Goal: Communication & Community: Answer question/provide support

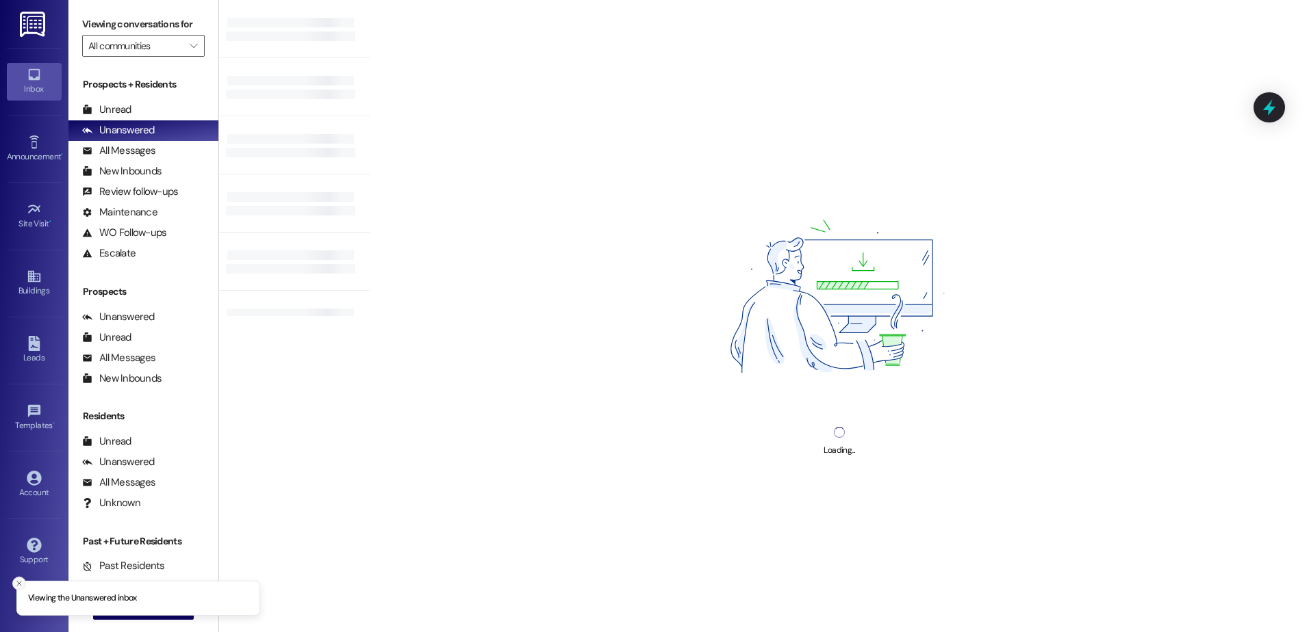
click at [20, 584] on line "Close toast" at bounding box center [19, 584] width 4 height 4
click at [106, 615] on span " New Message" at bounding box center [144, 609] width 78 height 14
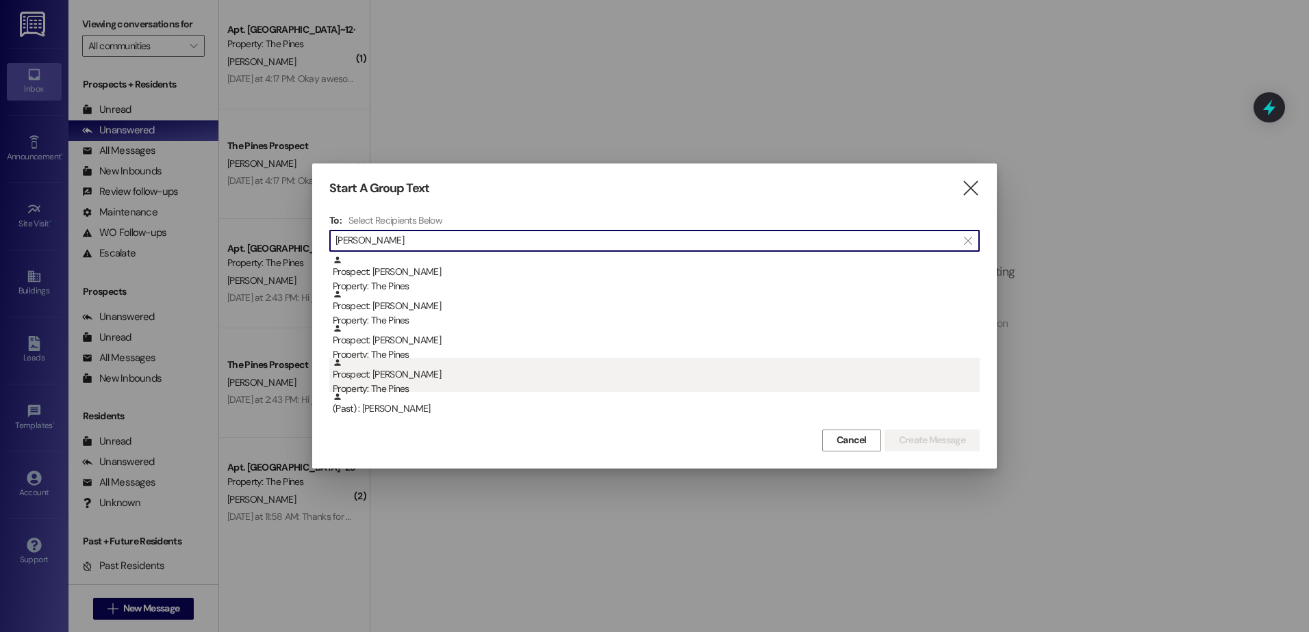
type input "[PERSON_NAME]"
click at [425, 372] on div "Prospect: [PERSON_NAME] Property: The Pines" at bounding box center [656, 377] width 647 height 39
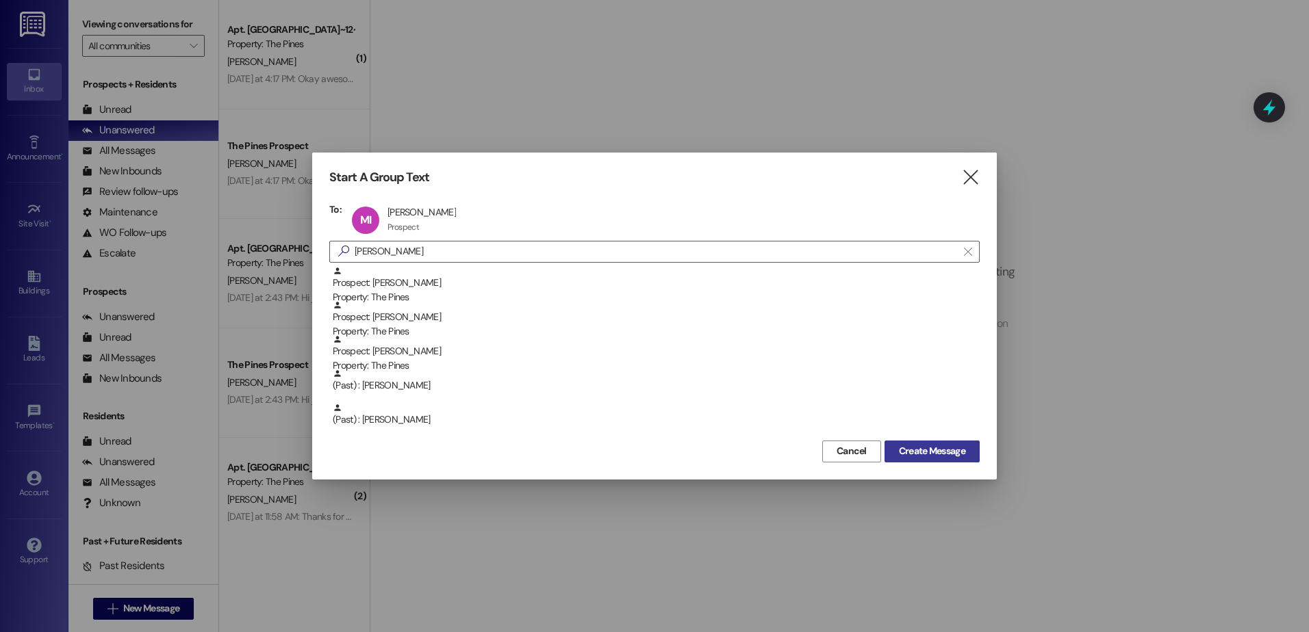
click at [957, 460] on button "Create Message" at bounding box center [931, 452] width 95 height 22
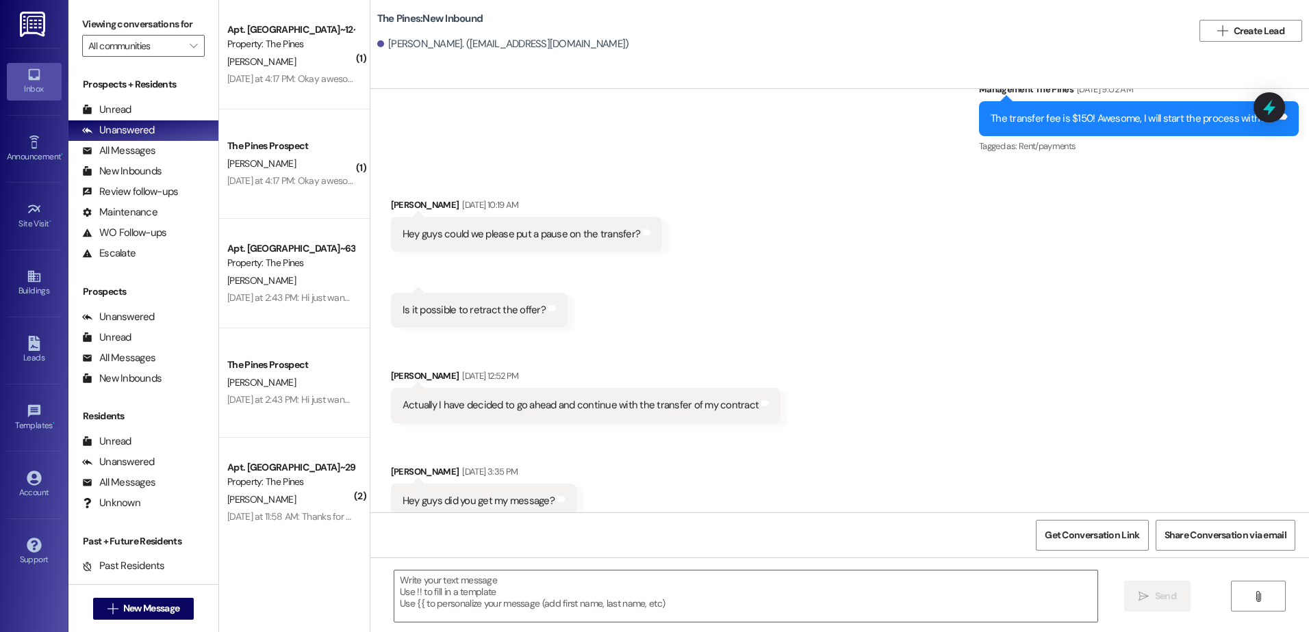
scroll to position [1358, 0]
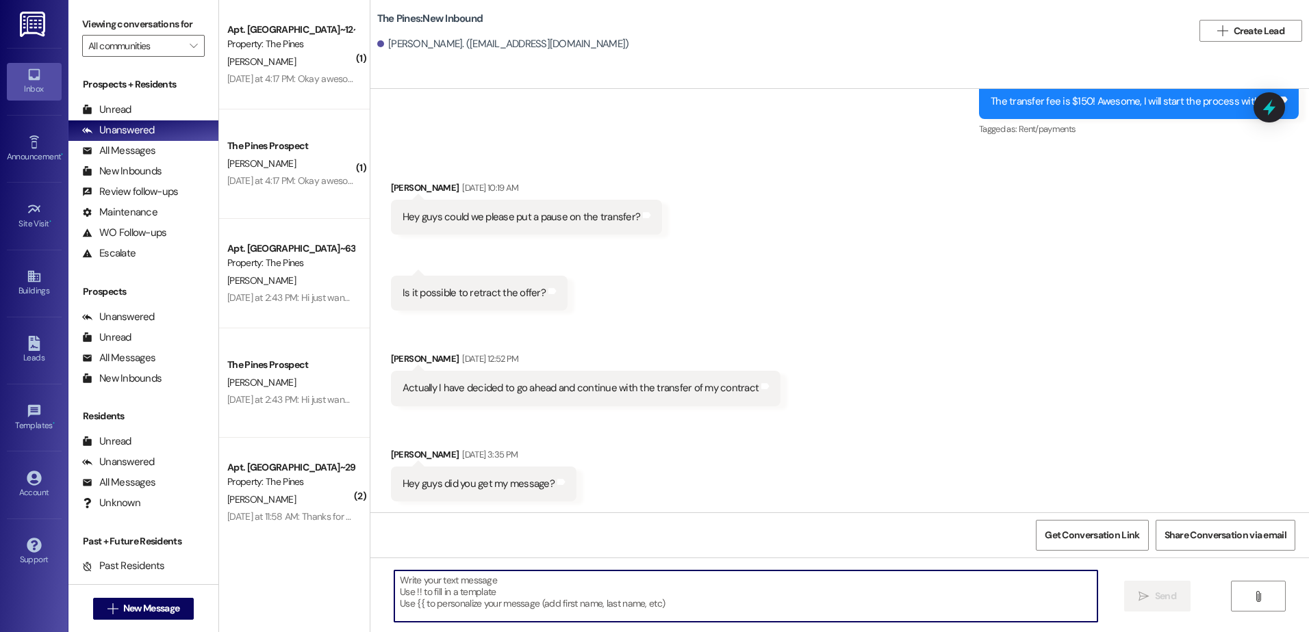
click at [472, 594] on textarea at bounding box center [745, 596] width 702 height 51
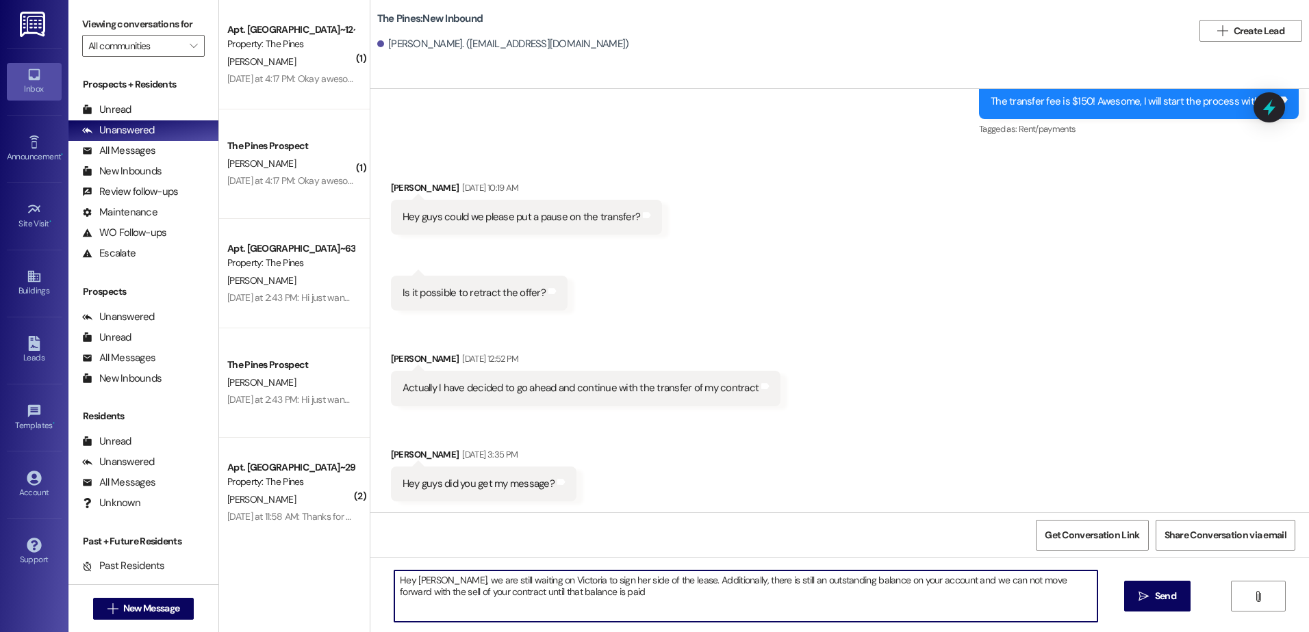
type textarea "Hey [PERSON_NAME], we are still waiting on Victoria to sign her side of the lea…"
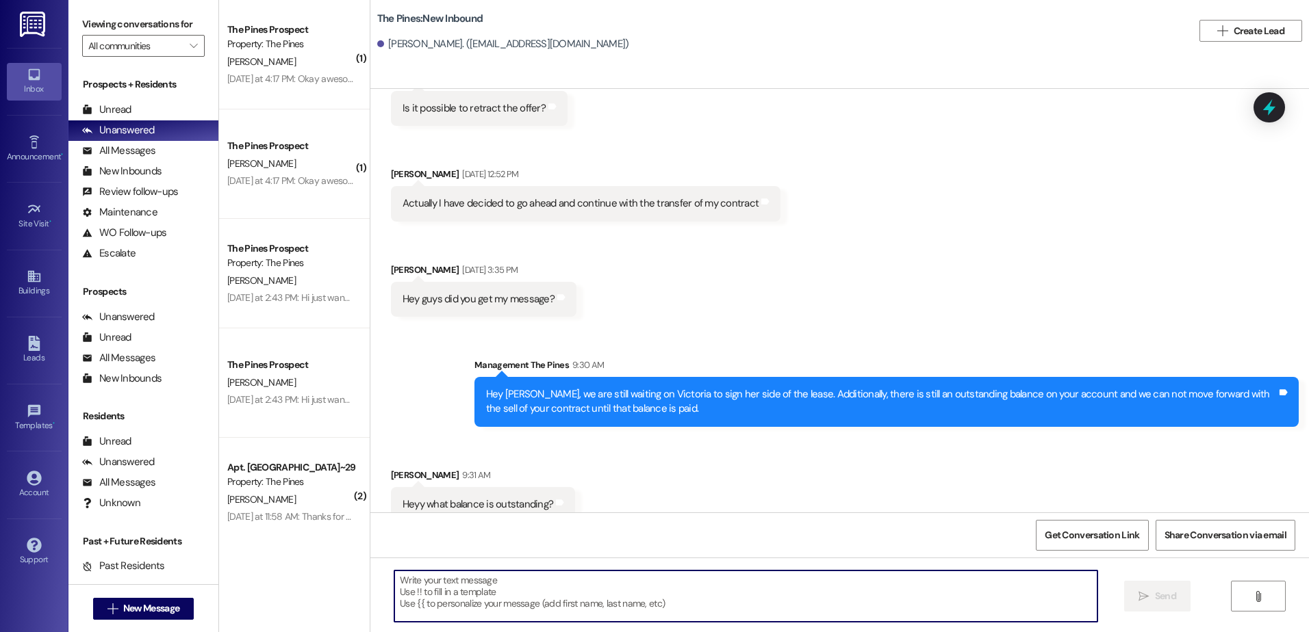
scroll to position [1564, 0]
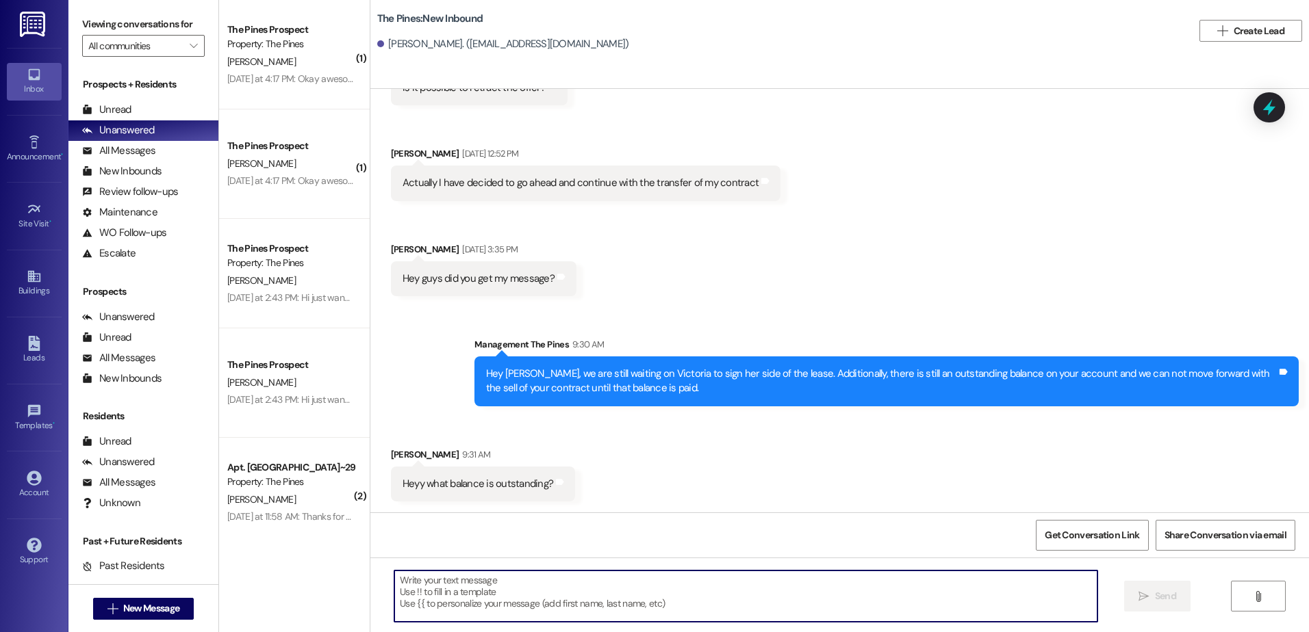
click at [404, 574] on textarea at bounding box center [745, 596] width 702 height 51
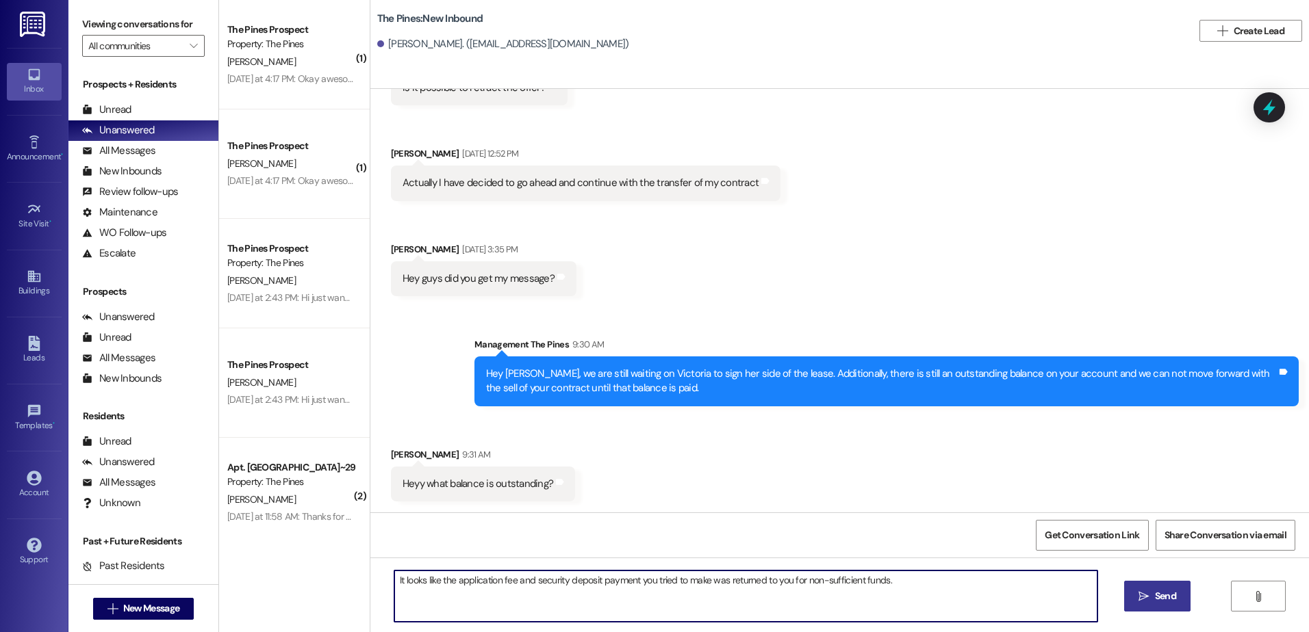
type textarea "It looks like the application fee and security deposit payment you tried to mak…"
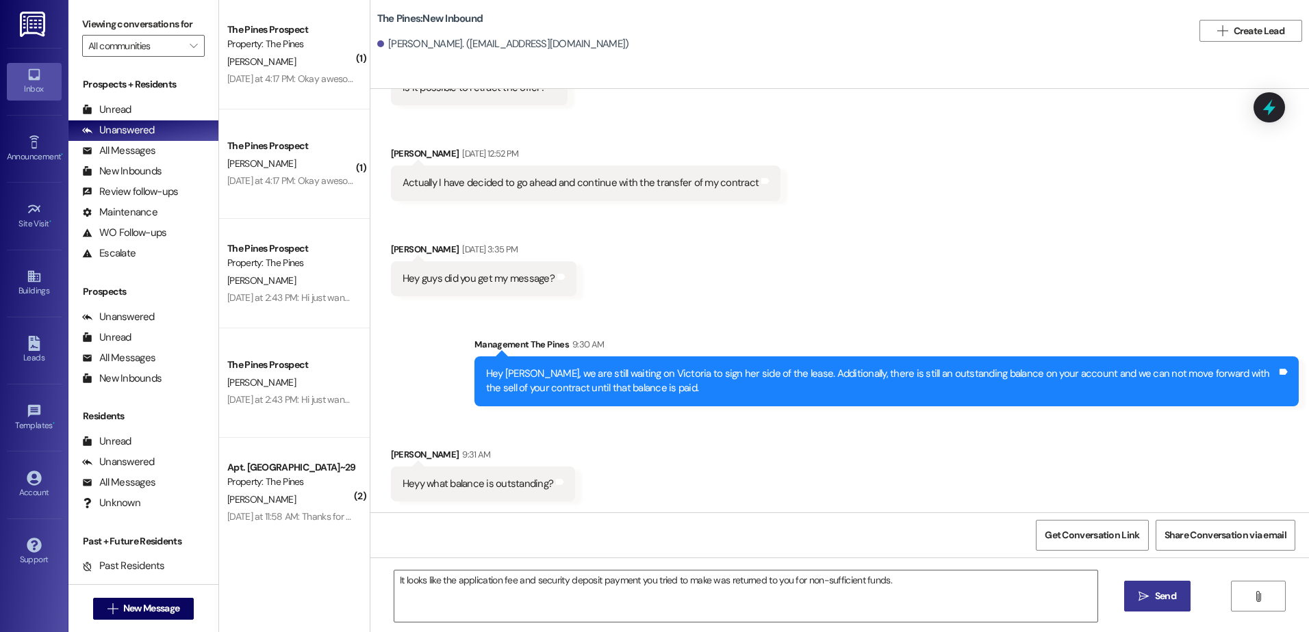
click at [1152, 596] on span "Send" at bounding box center [1165, 596] width 27 height 14
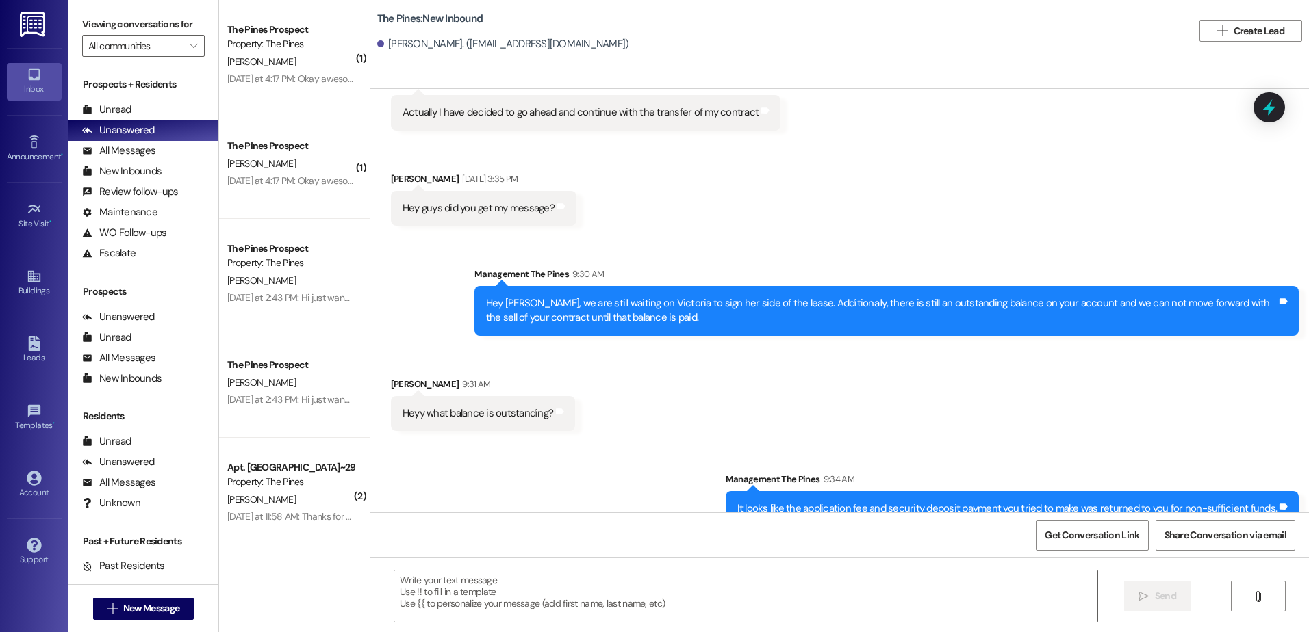
scroll to position [1660, 0]
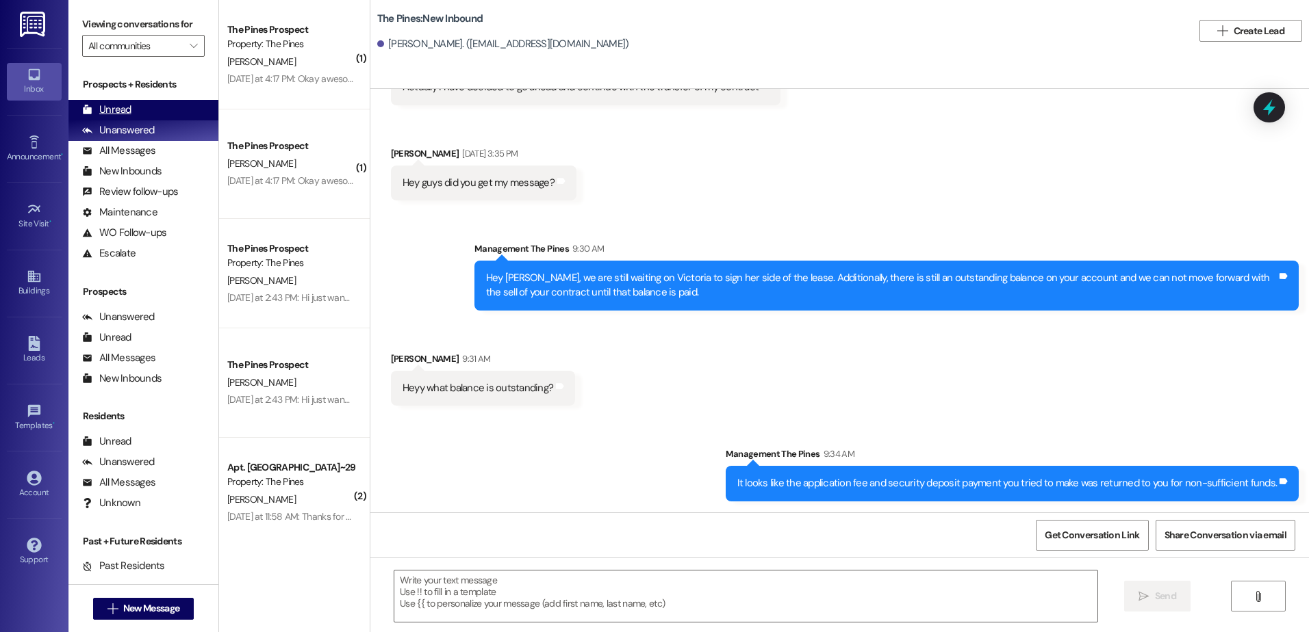
click at [137, 109] on div "Unread (0)" at bounding box center [143, 110] width 150 height 21
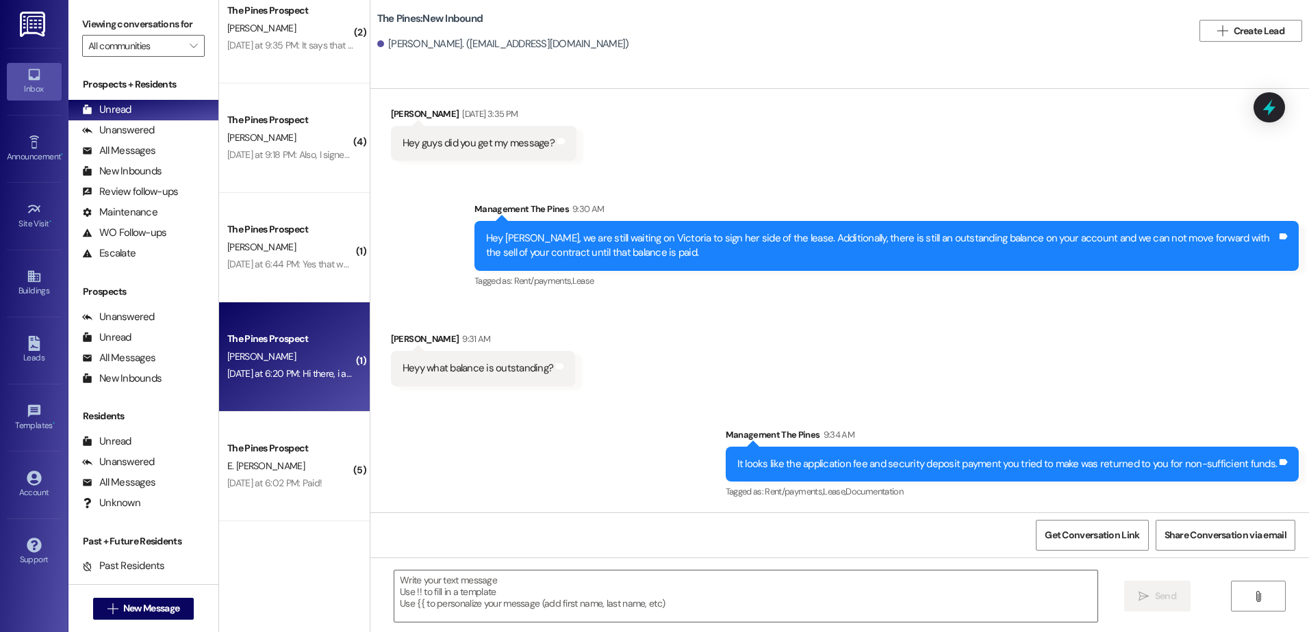
scroll to position [137, 0]
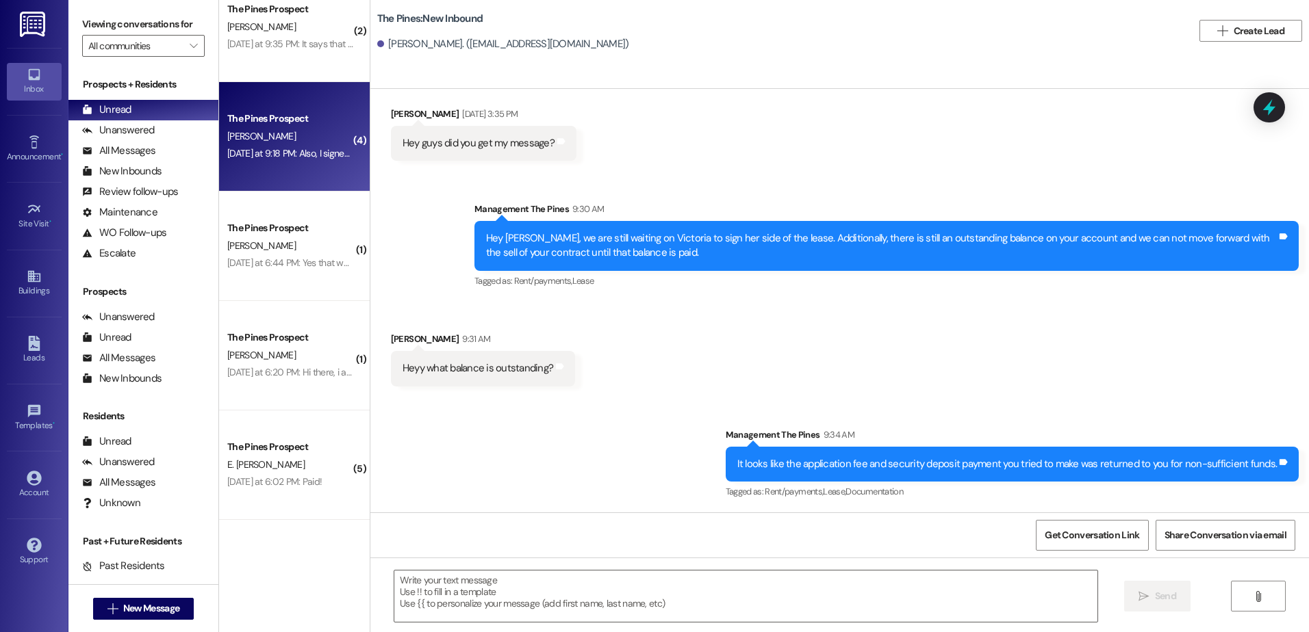
click at [274, 170] on div "The Pines Prospect [PERSON_NAME] [DATE] at 9:18 PM: Also, I signed the parking …" at bounding box center [294, 136] width 151 height 109
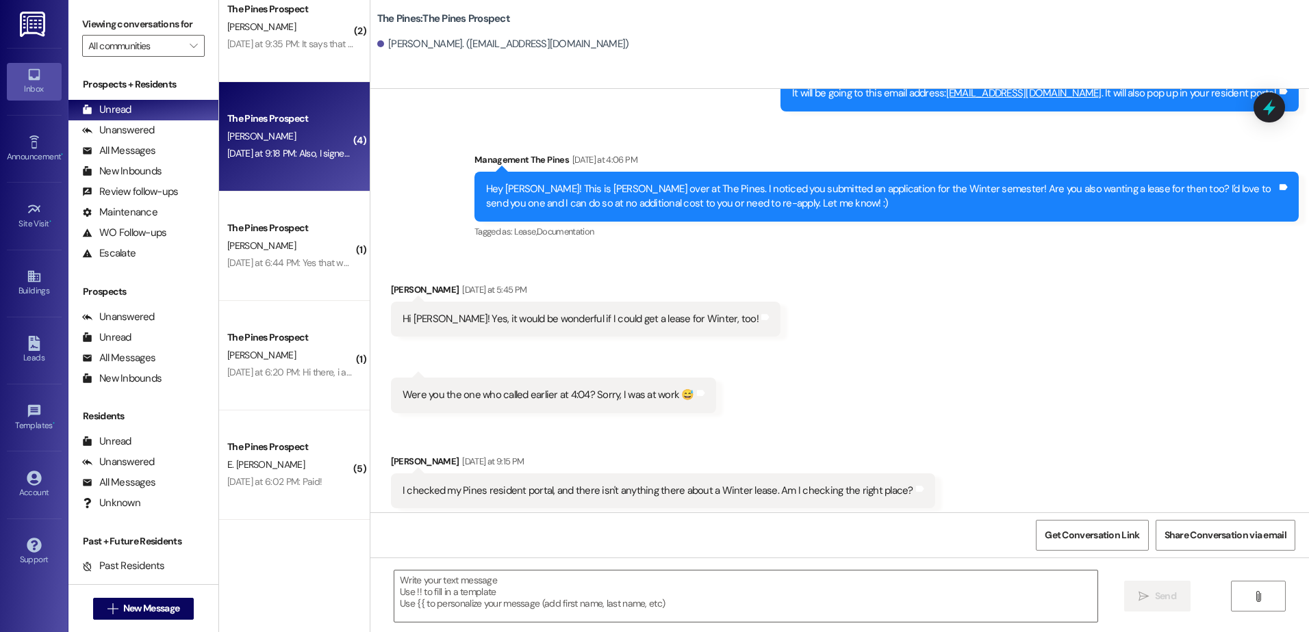
scroll to position [1257, 0]
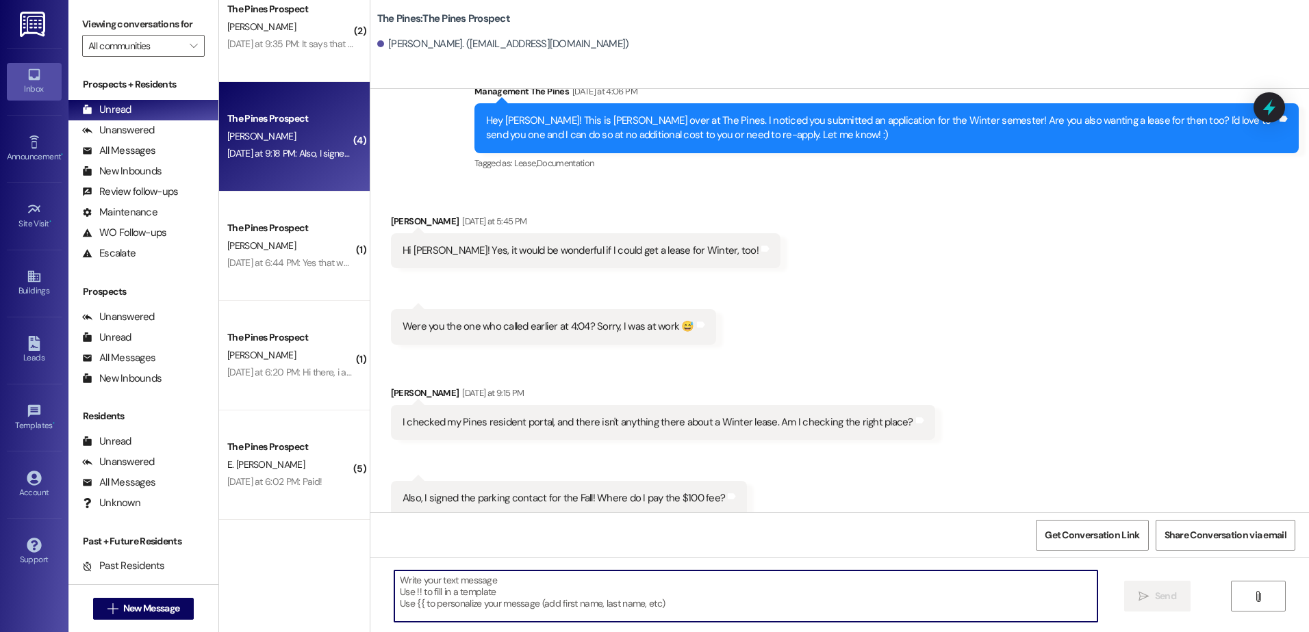
click at [547, 600] on textarea at bounding box center [745, 596] width 702 height 51
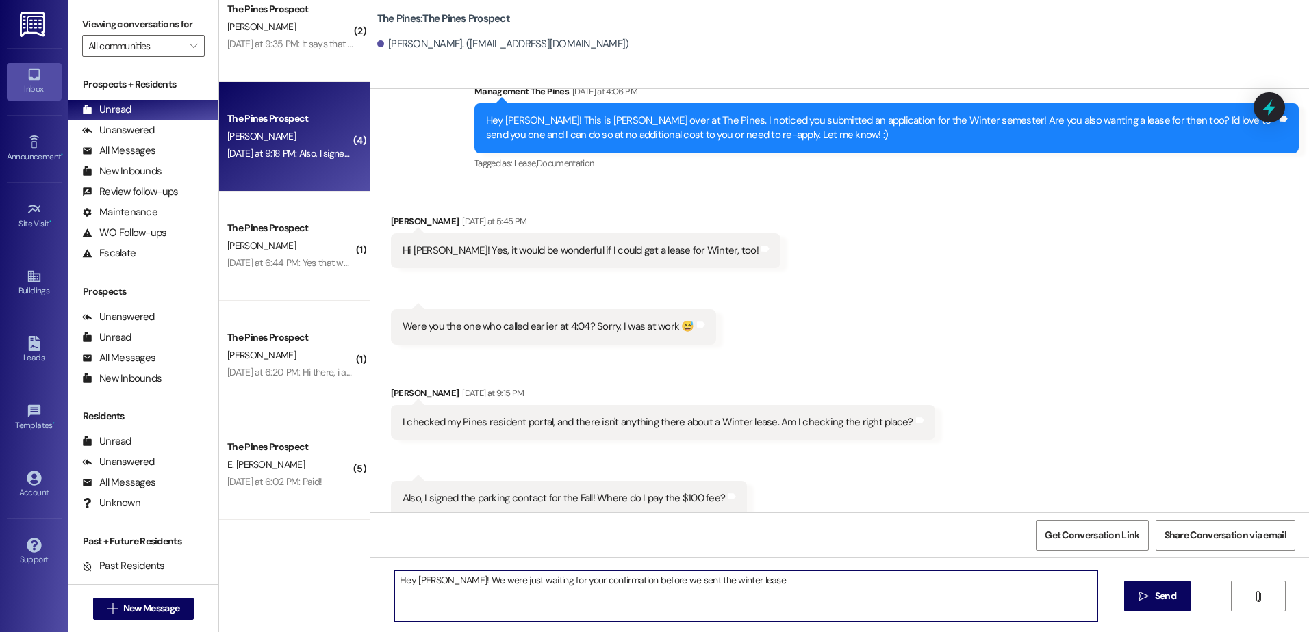
click at [767, 580] on textarea "Hey [PERSON_NAME]! We were just waiting for your confirmation before we sent th…" at bounding box center [745, 596] width 702 height 51
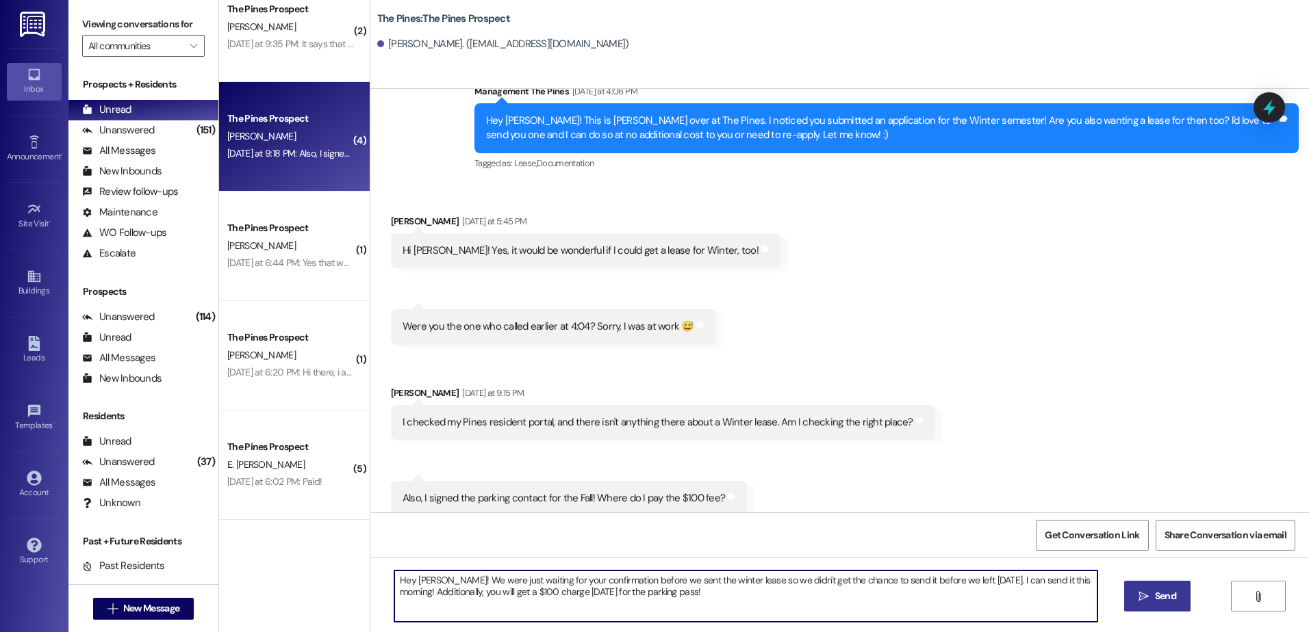
type textarea "Hey [PERSON_NAME]! We were just waiting for your confirmation before we sent th…"
click at [1146, 597] on icon "" at bounding box center [1143, 596] width 10 height 11
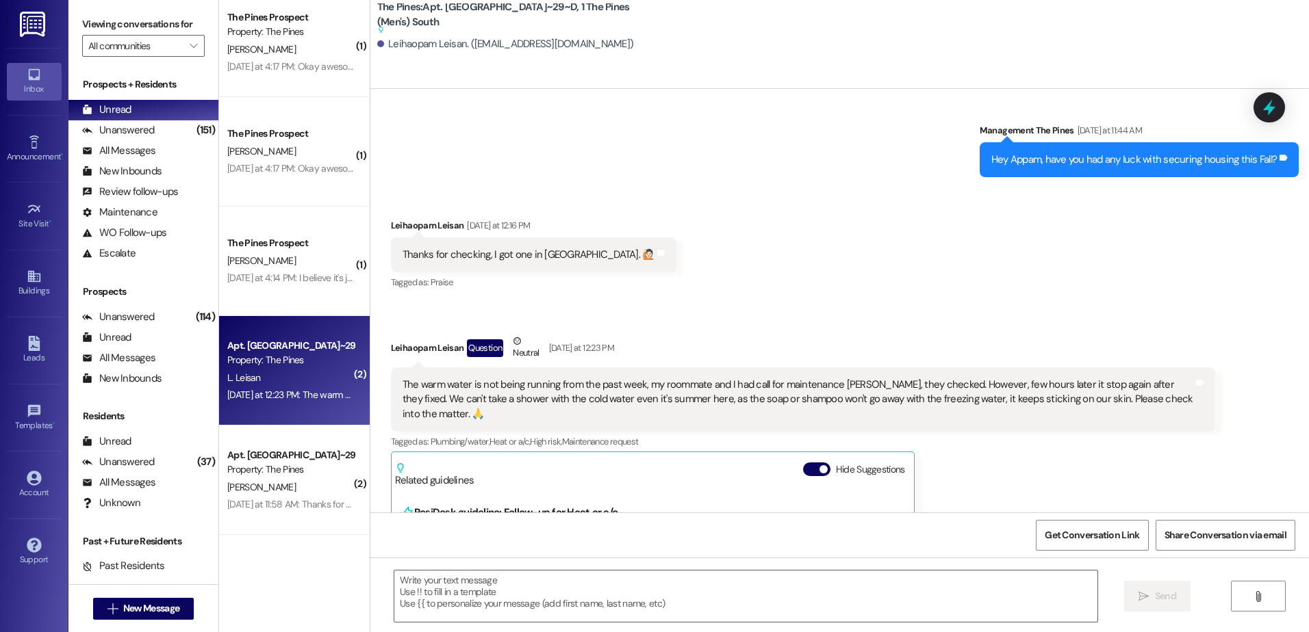
scroll to position [17076, 0]
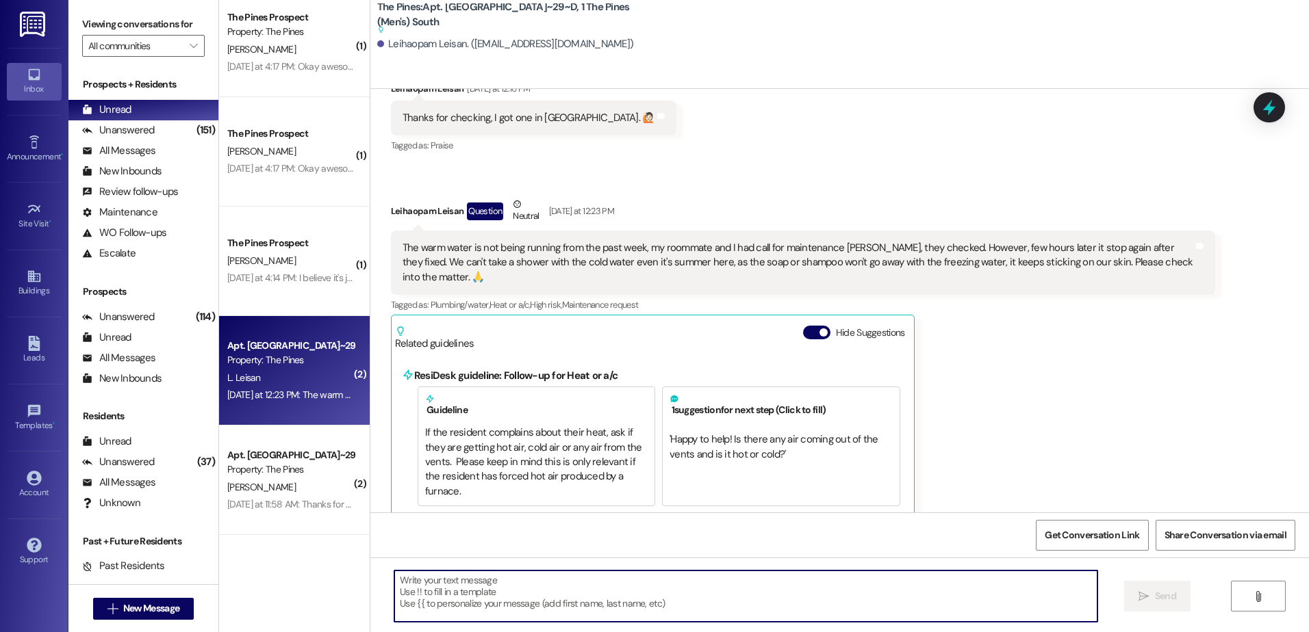
click at [545, 601] on textarea at bounding box center [745, 596] width 702 height 51
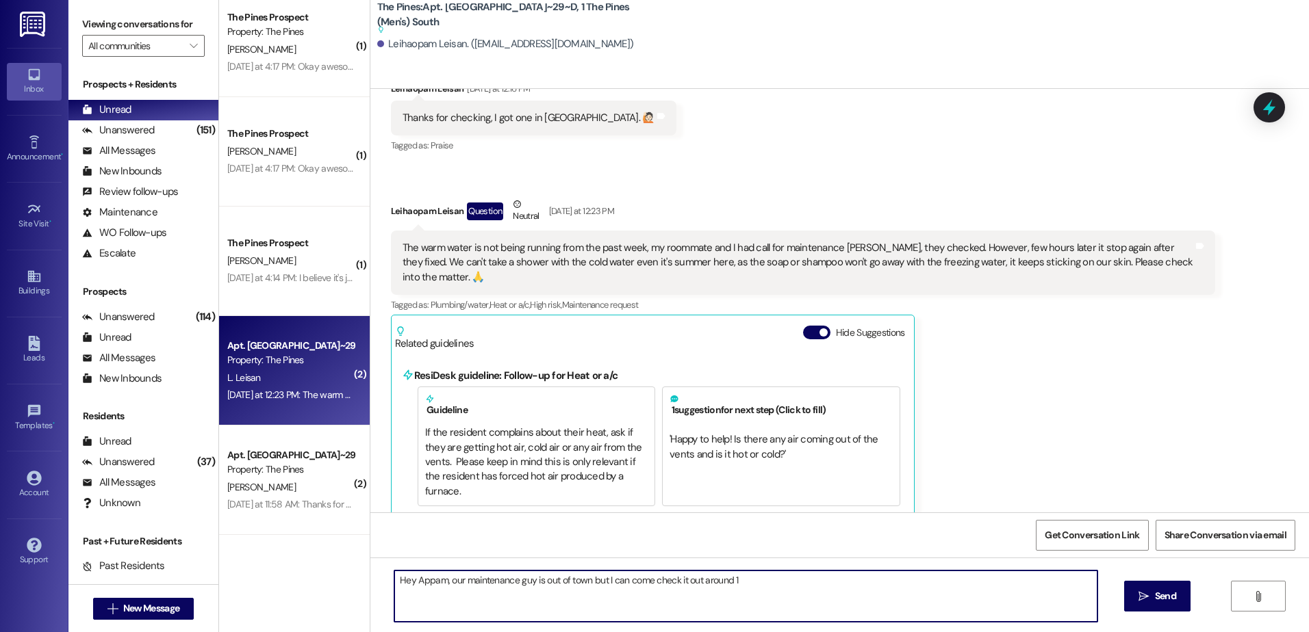
type textarea "Hey Appam, our maintenance guy is out of town but I can come check it out aroun…"
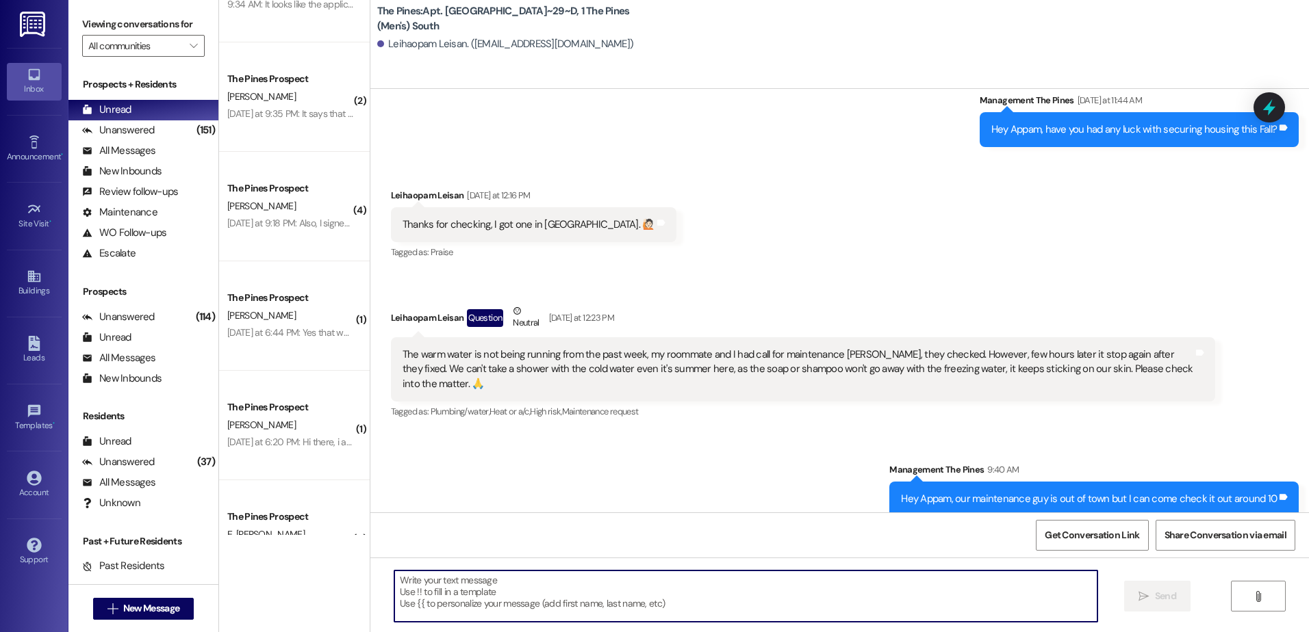
scroll to position [0, 0]
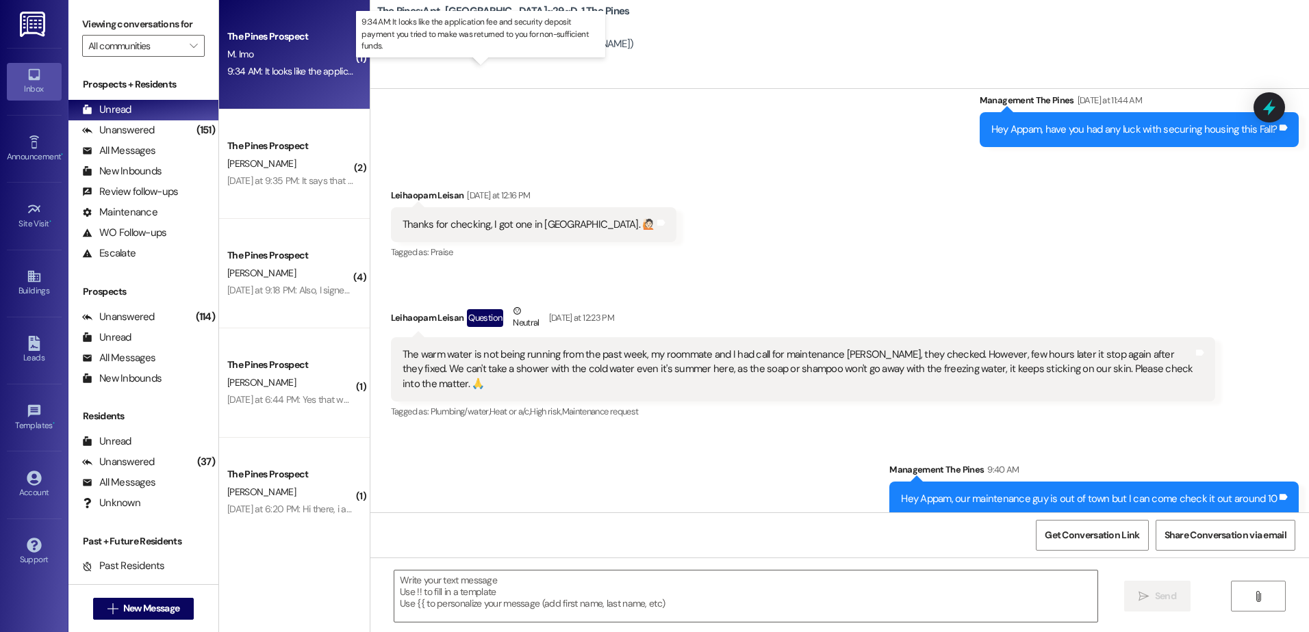
click at [281, 74] on div "9:34 AM: It looks like the application fee and security deposit payment you tri…" at bounding box center [492, 71] width 530 height 12
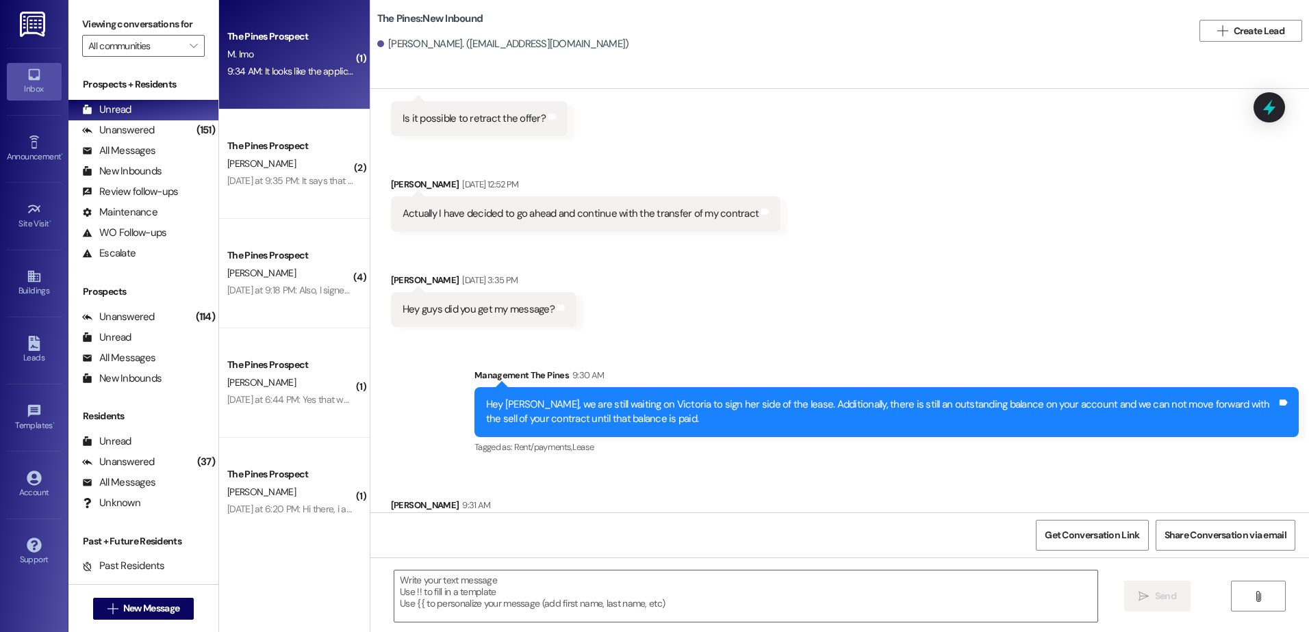
scroll to position [1699, 0]
